Goal: Task Accomplishment & Management: Complete application form

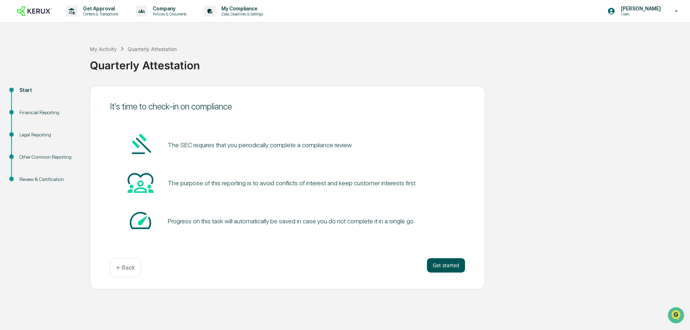
click at [436, 260] on button "Get started" at bounding box center [446, 265] width 38 height 14
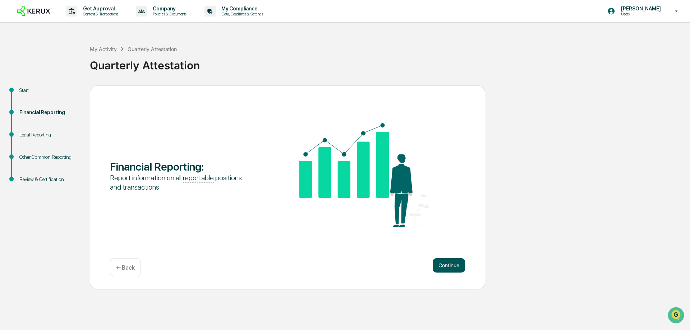
click at [441, 264] on button "Continue" at bounding box center [448, 265] width 32 height 14
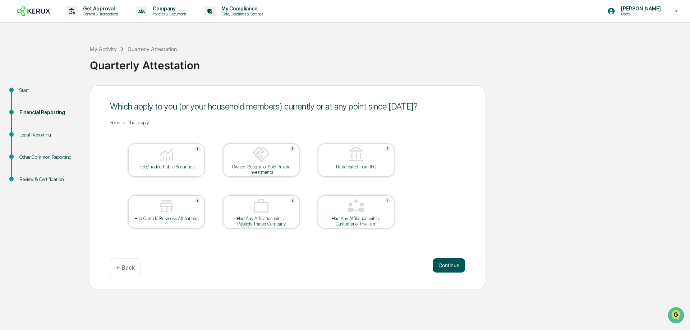
click at [450, 263] on button "Continue" at bounding box center [448, 265] width 32 height 14
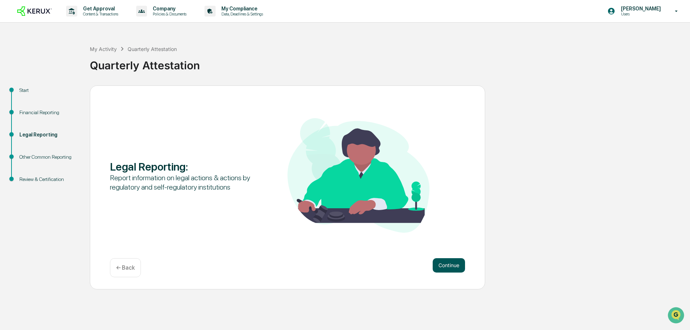
click at [446, 265] on button "Continue" at bounding box center [448, 265] width 32 height 14
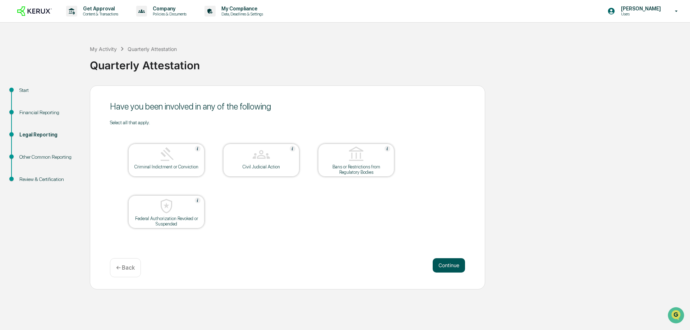
click at [450, 264] on button "Continue" at bounding box center [448, 265] width 32 height 14
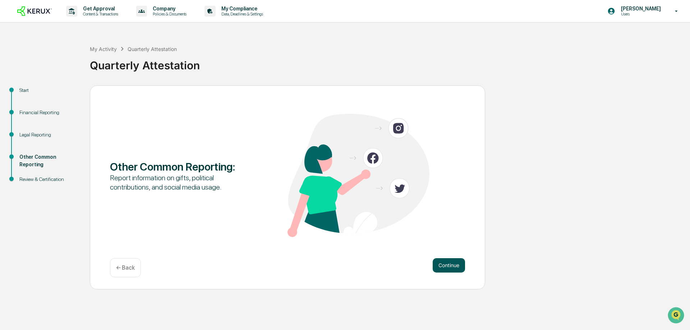
click at [434, 263] on button "Continue" at bounding box center [448, 265] width 32 height 14
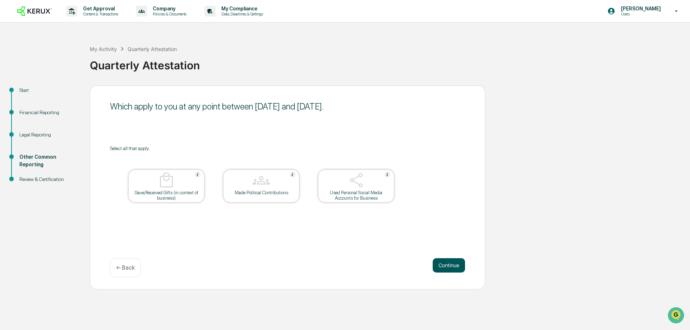
click at [450, 265] on button "Continue" at bounding box center [448, 265] width 32 height 14
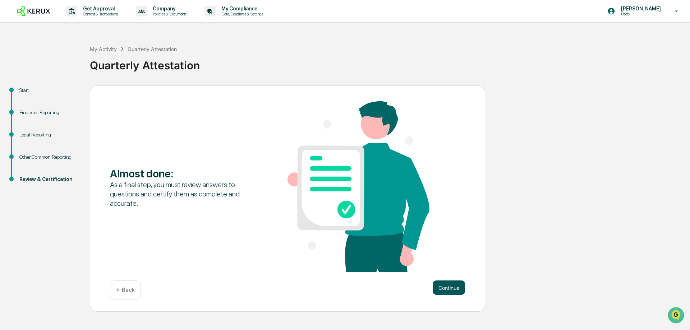
click at [436, 291] on button "Continue" at bounding box center [448, 288] width 32 height 14
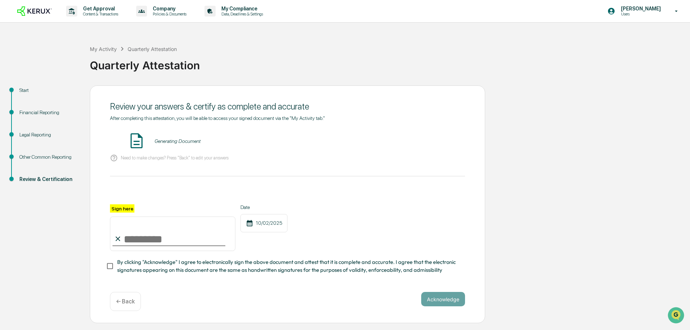
click at [138, 240] on input "Sign here" at bounding box center [172, 234] width 125 height 34
type input "**********"
click at [428, 145] on button "VIEW" at bounding box center [423, 141] width 47 height 12
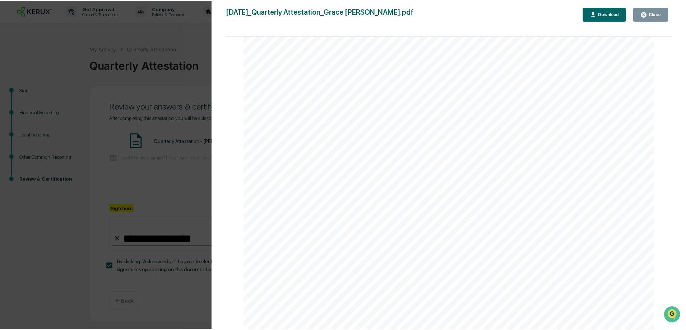
scroll to position [647, 0]
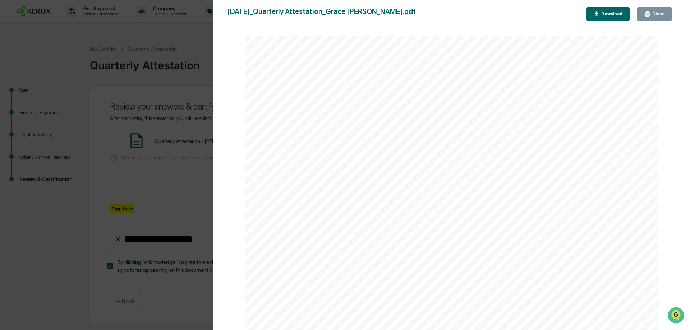
click at [654, 10] on button "Close" at bounding box center [653, 14] width 35 height 14
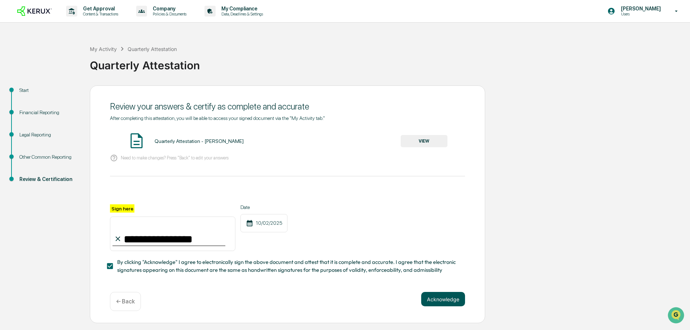
click at [430, 302] on button "Acknowledge" at bounding box center [443, 299] width 44 height 14
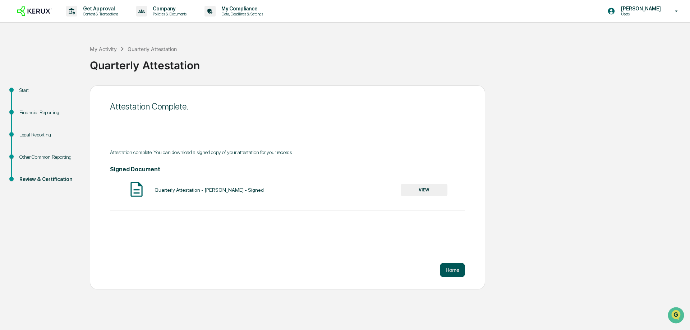
click at [456, 269] on button "Home" at bounding box center [452, 270] width 25 height 14
